Goal: Information Seeking & Learning: Check status

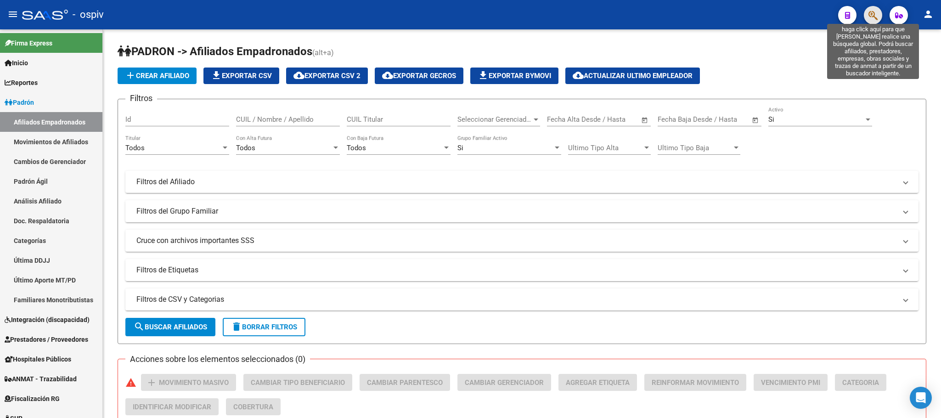
click at [874, 17] on icon "button" at bounding box center [873, 15] width 9 height 11
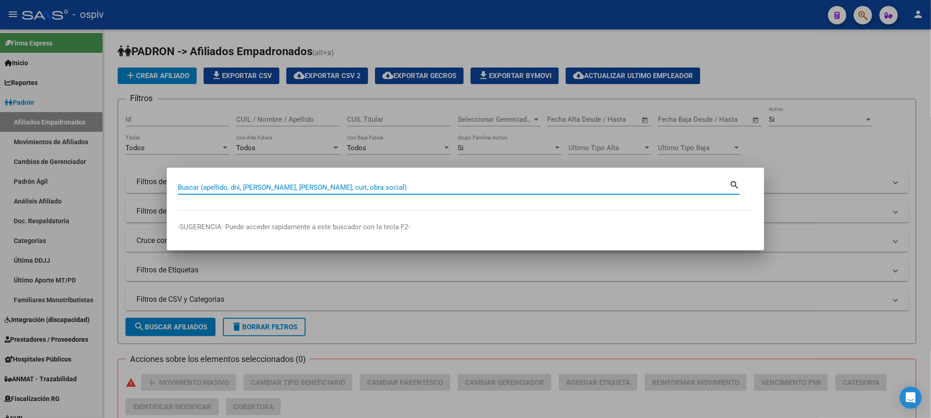
click at [262, 186] on input "Buscar (apellido, dni, [PERSON_NAME], [PERSON_NAME], cuit, obra social)" at bounding box center [453, 187] width 551 height 8
type input "46502598"
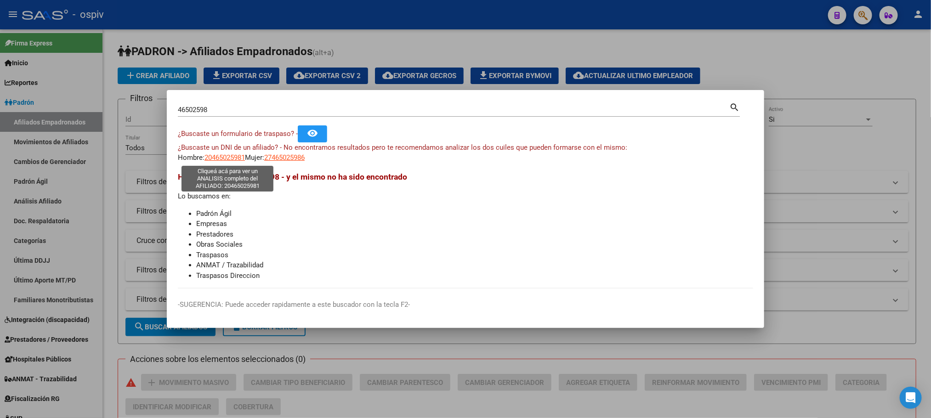
click at [236, 156] on span "20465025981" at bounding box center [224, 157] width 40 height 8
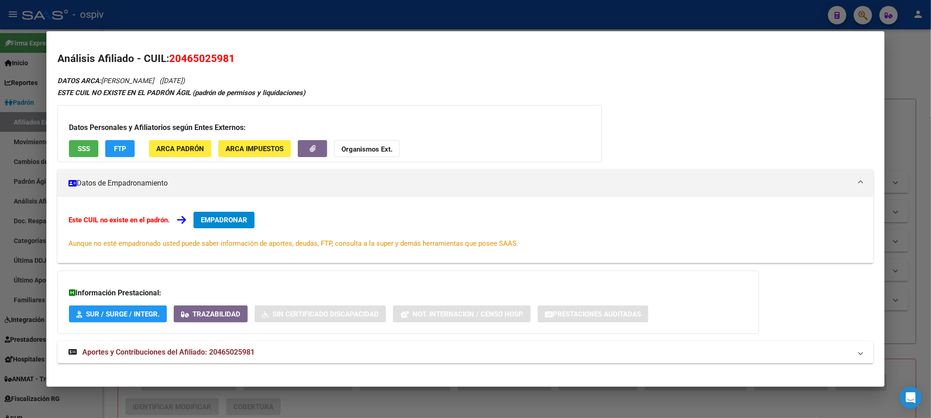
click at [280, 19] on div at bounding box center [465, 209] width 931 height 418
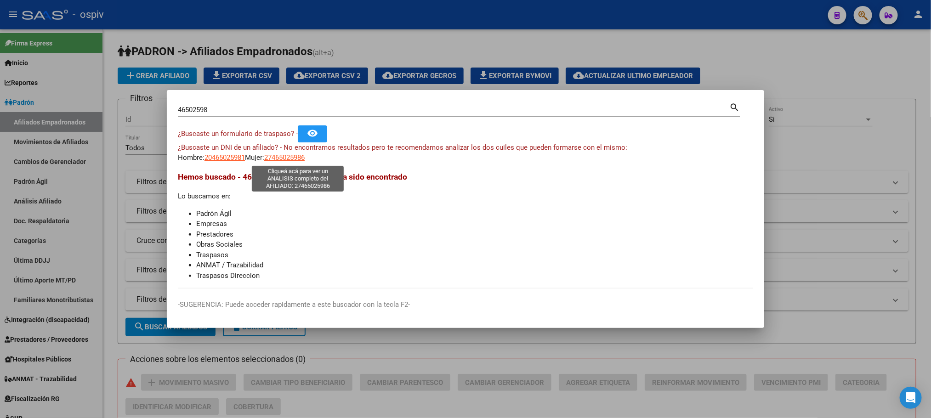
click at [304, 157] on span "27465025986" at bounding box center [284, 157] width 40 height 8
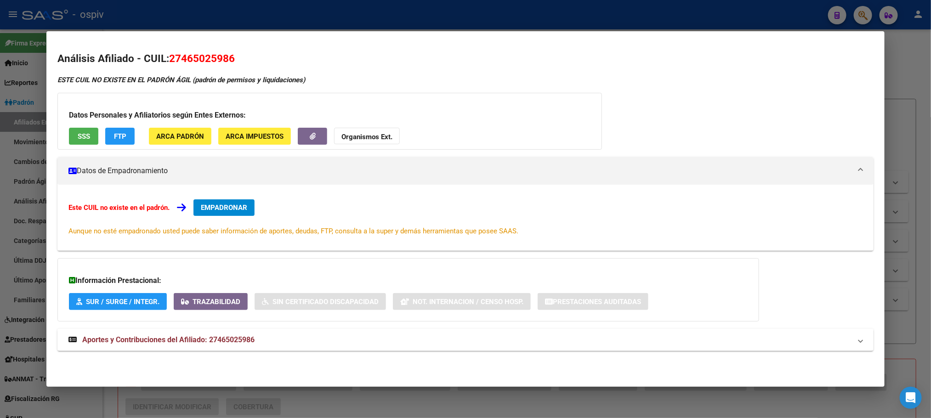
click at [235, 26] on div at bounding box center [465, 209] width 931 height 418
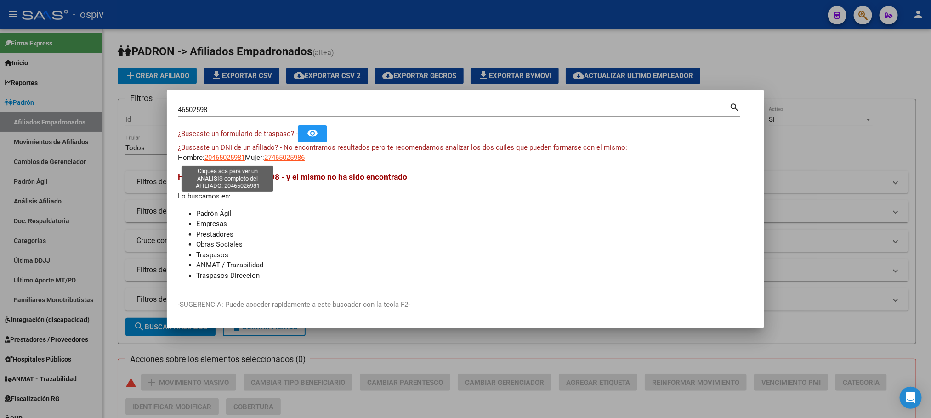
click at [218, 156] on span "20465025981" at bounding box center [224, 157] width 40 height 8
type textarea "20465025981"
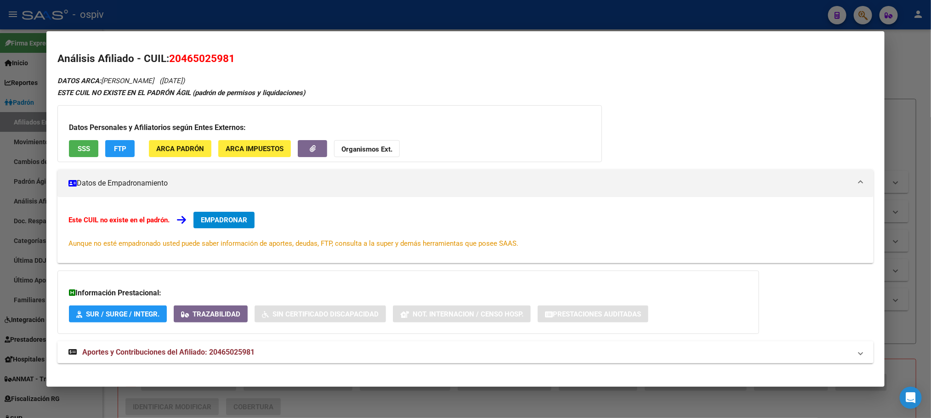
click at [239, 23] on div at bounding box center [465, 209] width 931 height 418
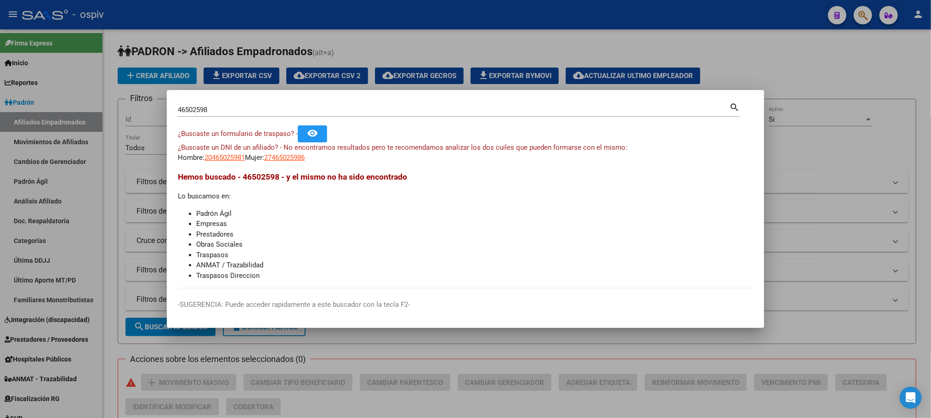
drag, startPoint x: 203, startPoint y: 107, endPoint x: 229, endPoint y: 107, distance: 25.7
click at [209, 107] on input "46502598" at bounding box center [453, 110] width 551 height 8
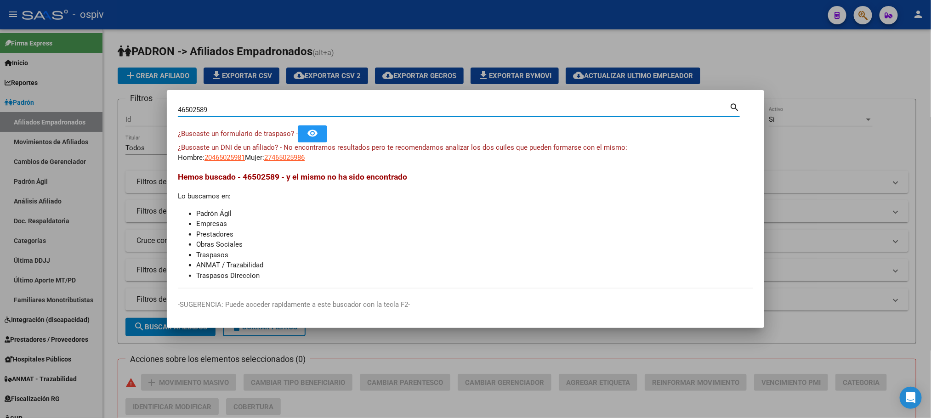
type input "46502589"
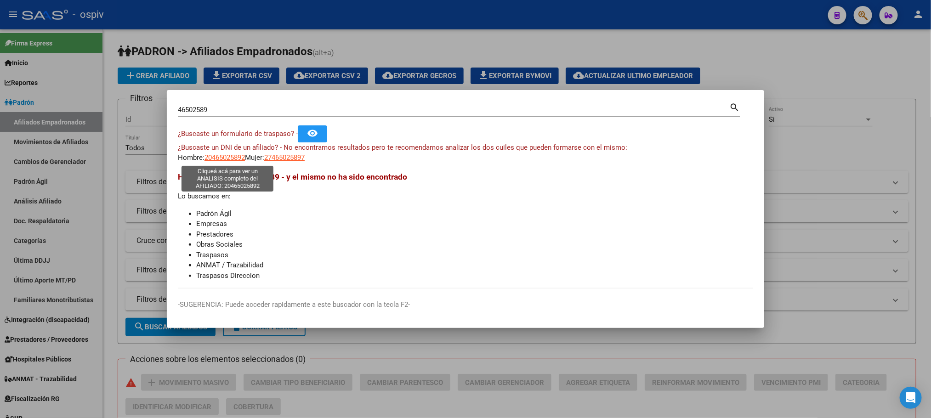
click at [231, 160] on span "20465025892" at bounding box center [224, 157] width 40 height 8
type textarea "20465025892"
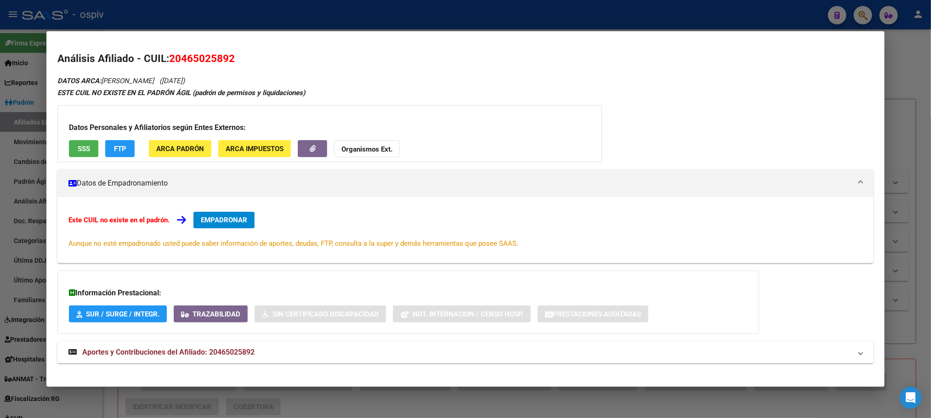
scroll to position [8, 0]
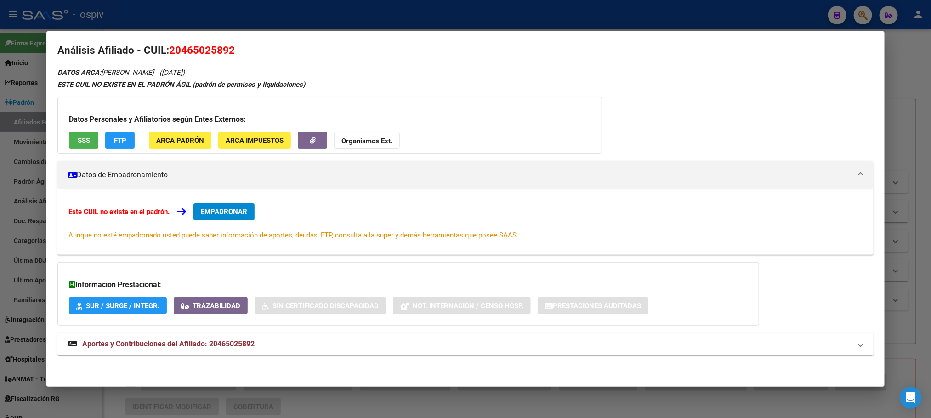
click at [198, 349] on strong "Aportes y Contribuciones del Afiliado: 20465025892" at bounding box center [161, 343] width 186 height 11
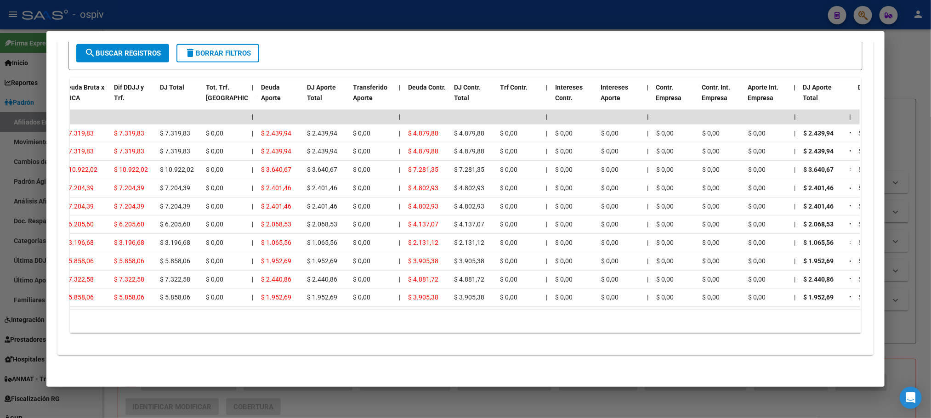
scroll to position [0, 0]
